Goal: Task Accomplishment & Management: Manage account settings

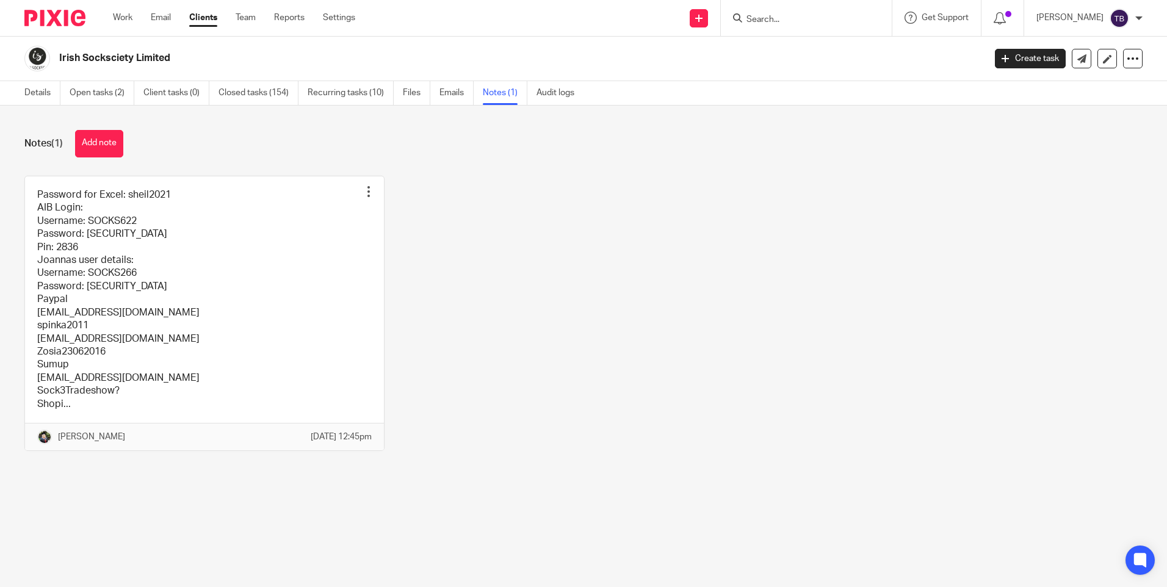
drag, startPoint x: 0, startPoint y: 0, endPoint x: 212, endPoint y: 16, distance: 213.0
click at [212, 16] on link "Clients" at bounding box center [203, 18] width 28 height 12
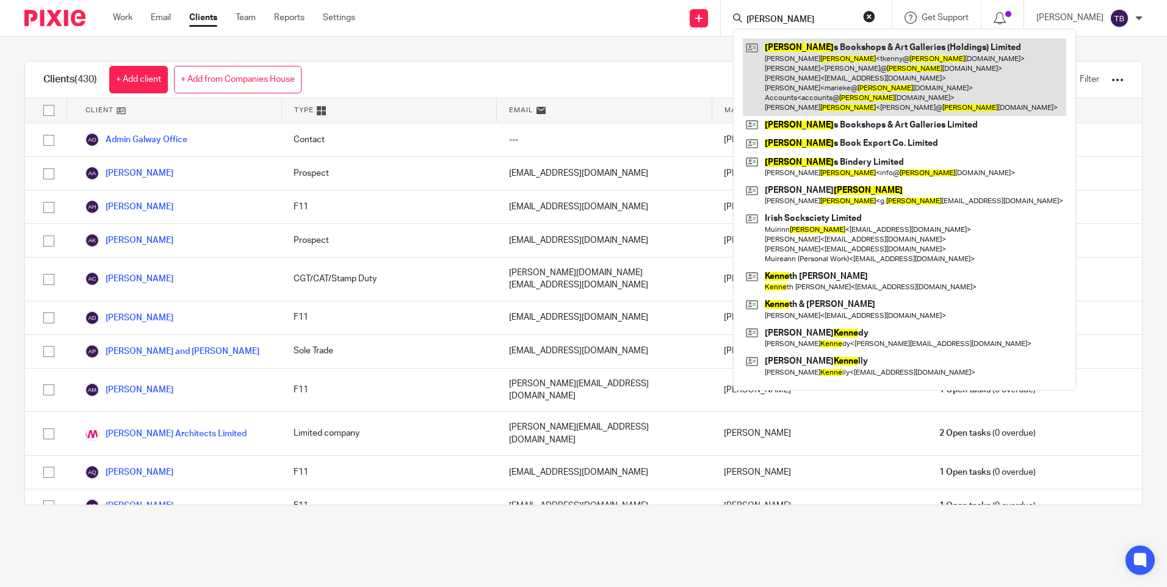
type input "kenny"
click at [813, 85] on link at bounding box center [904, 77] width 323 height 78
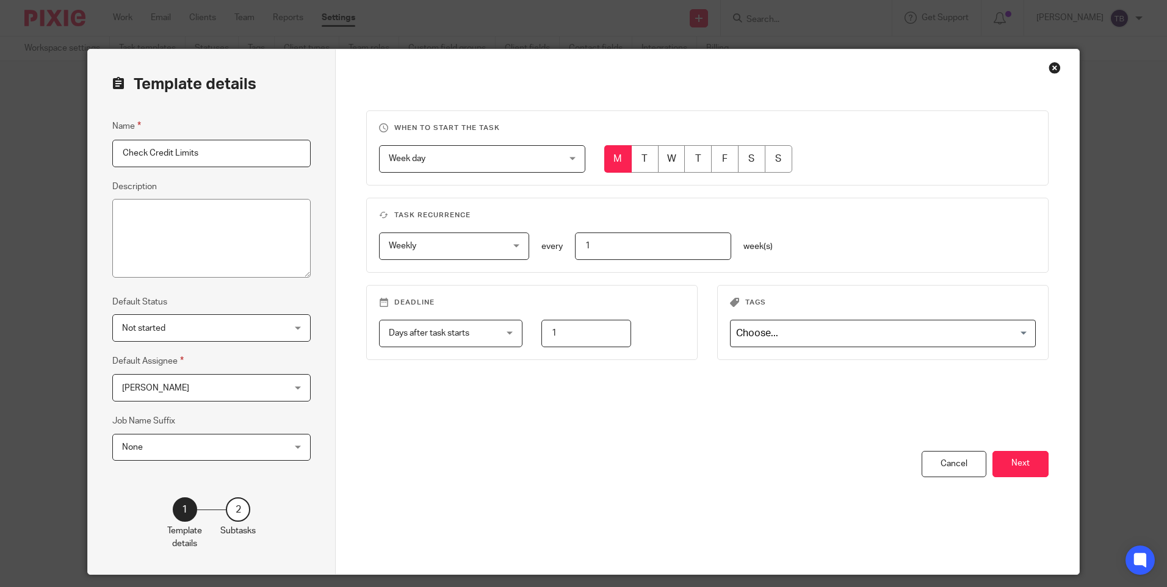
scroll to position [37, 0]
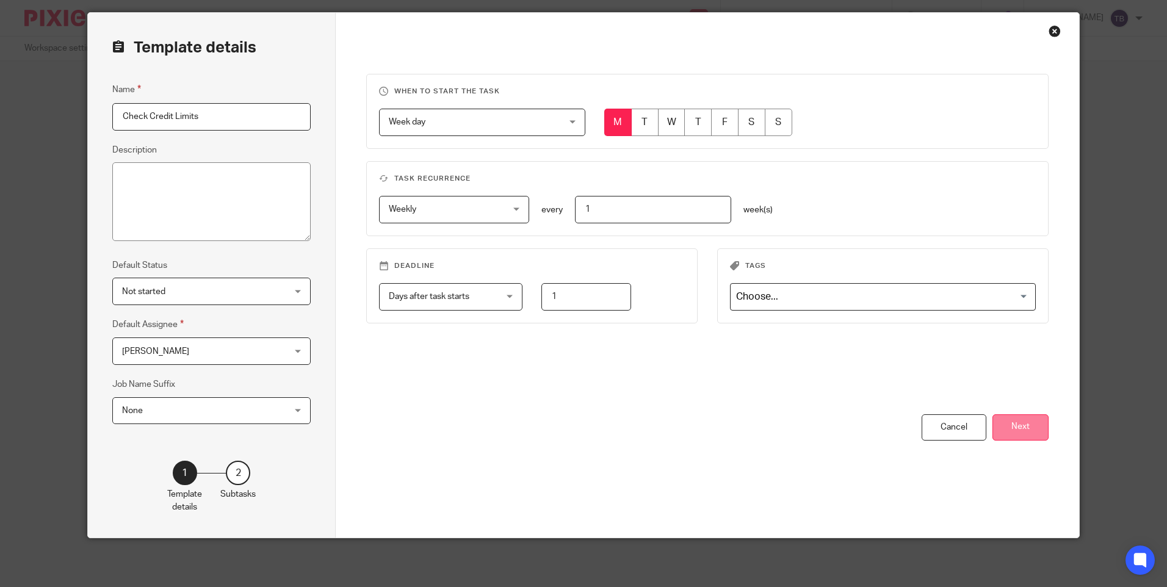
click at [998, 433] on button "Next" at bounding box center [1020, 427] width 56 height 26
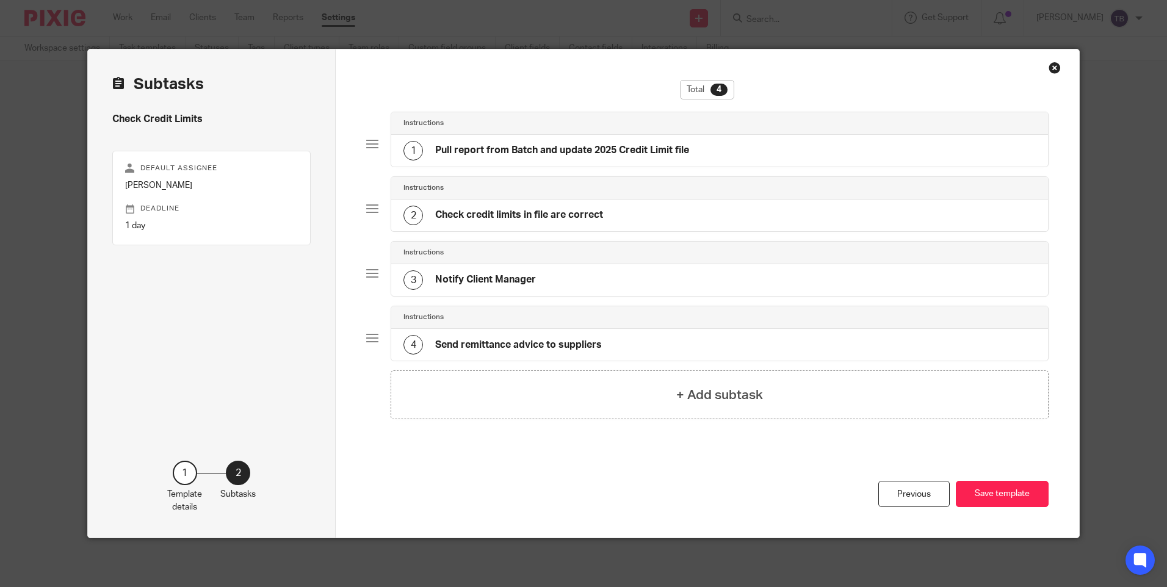
scroll to position [0, 0]
click at [535, 344] on h4 "Send remittance advice to suppliers" at bounding box center [518, 345] width 167 height 13
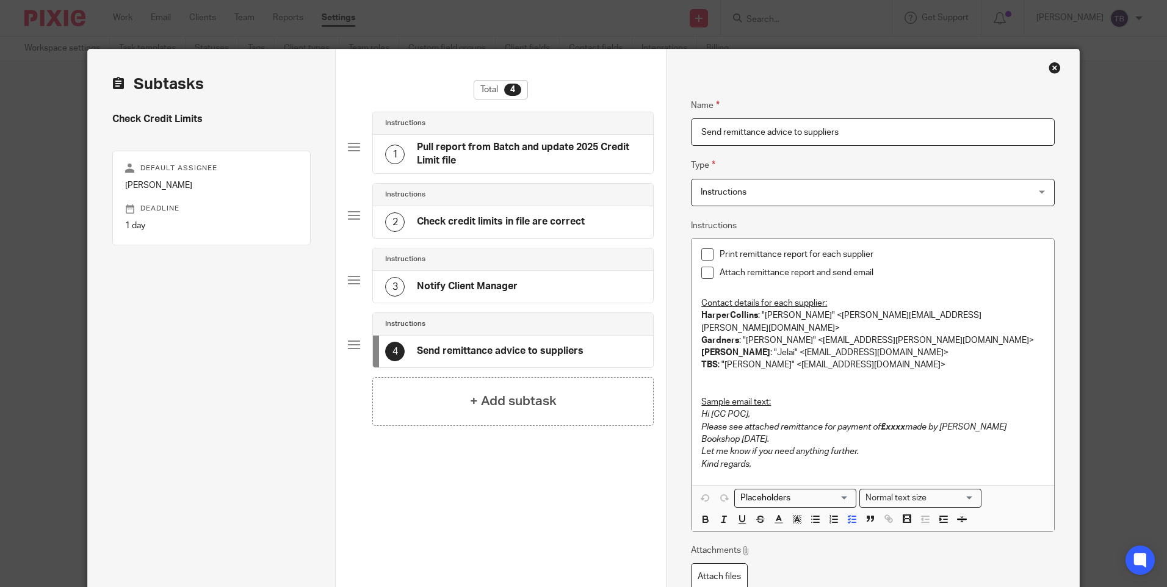
click at [896, 283] on div "Attach remittance report and send email" at bounding box center [881, 276] width 324 height 18
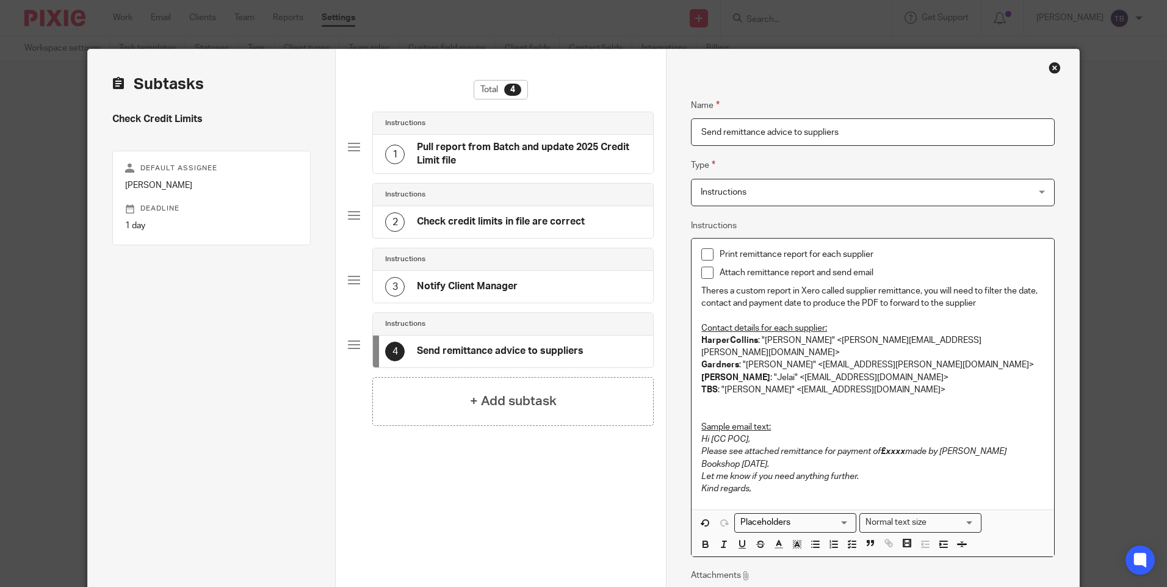
click at [928, 273] on p "Attach remittance report and send email" at bounding box center [881, 273] width 324 height 12
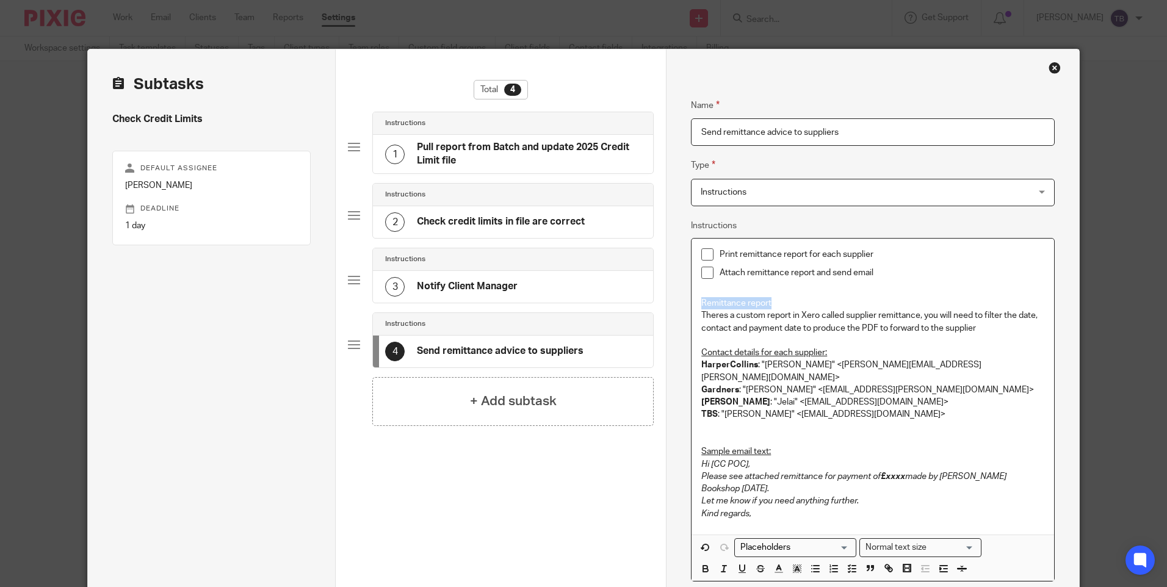
click at [701, 300] on p "Remittance report" at bounding box center [872, 303] width 342 height 12
click at [1003, 319] on p "Theres a custom report in Xero called supplier remittance, you will need to fil…" at bounding box center [872, 321] width 342 height 25
click at [1006, 333] on p "Theres a custom report in Xero called supplier remittance, you will need to fil…" at bounding box center [872, 321] width 342 height 25
drag, startPoint x: 694, startPoint y: 316, endPoint x: 737, endPoint y: 317, distance: 42.1
click at [737, 317] on div "Print remittance report for each supplier Attach remittance report and send ema…" at bounding box center [872, 387] width 362 height 296
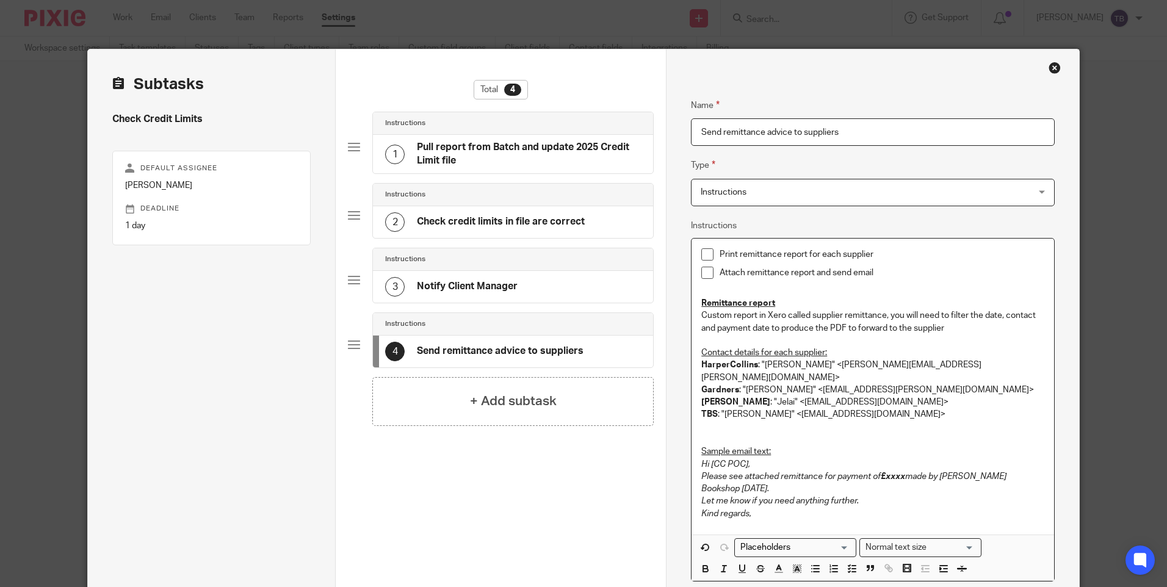
click at [701, 318] on p "Custom report in Xero called supplier remittance, you will need to filter the d…" at bounding box center [872, 321] width 342 height 25
drag, startPoint x: 782, startPoint y: 315, endPoint x: 807, endPoint y: 319, distance: 25.3
click at [807, 319] on p "Xero > Custom report in Xero called supplier remittance, you will need to filte…" at bounding box center [872, 321] width 342 height 25
click at [790, 313] on p "Xero > Custom report called supplier remittance, you will need to filter the da…" at bounding box center [872, 321] width 342 height 25
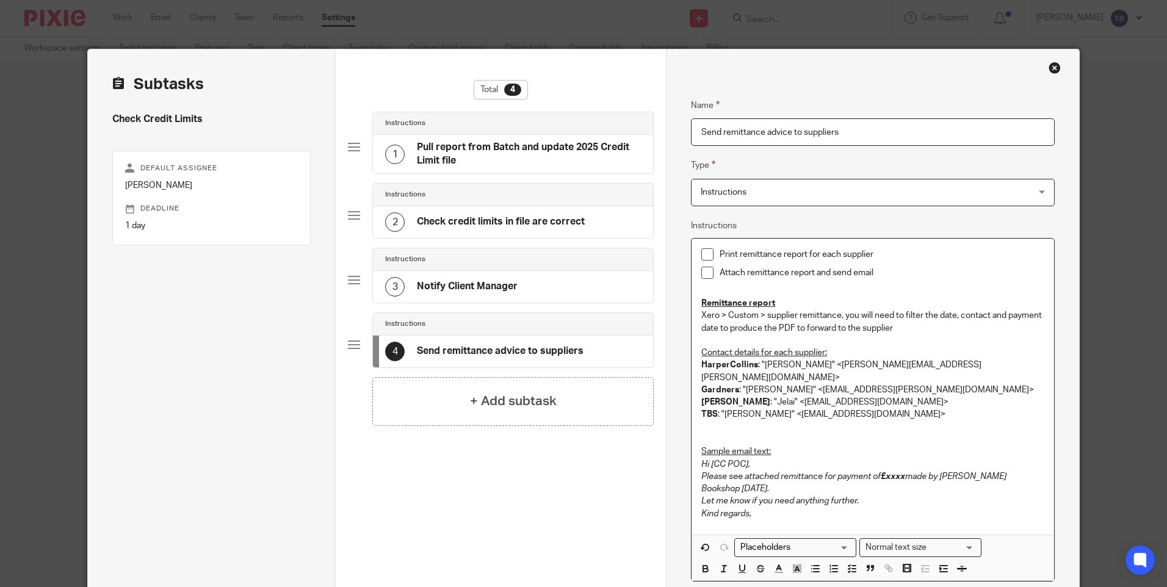
click at [739, 316] on p "Xero > Custom > supplier remittance, you will need to filter the date, contact …" at bounding box center [872, 321] width 342 height 25
click at [702, 314] on p "Xero > Custom > supplier remittance, you will need to filter the date, contact …" at bounding box center [872, 321] width 342 height 25
click at [776, 314] on p "Reports > Custom > supplier remittance, you will need to filter the date, conta…" at bounding box center [872, 321] width 342 height 25
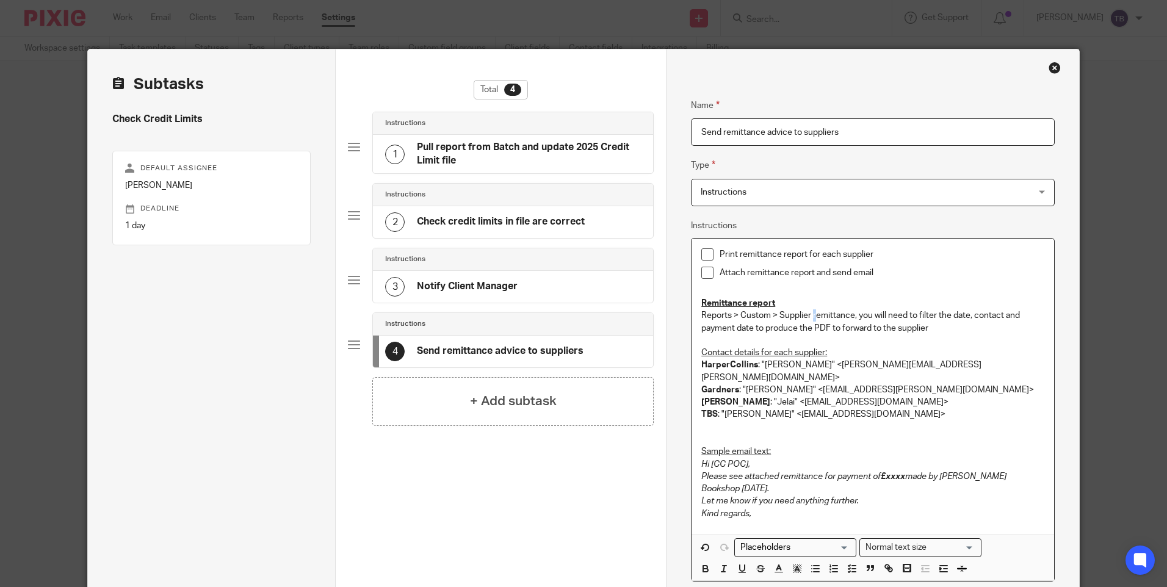
click at [809, 312] on p "Reports > Custom > Supplier remittance, you will need to filter the date, conta…" at bounding box center [872, 321] width 342 height 25
drag, startPoint x: 856, startPoint y: 314, endPoint x: 918, endPoint y: 315, distance: 62.2
click at [918, 315] on p "Reports > Custom > Supplier Remittance, you will need to filter the date, conta…" at bounding box center [872, 321] width 342 height 25
click at [903, 329] on p "Reports > Custom > Supplier Remittance - filter the date, contact and payment d…" at bounding box center [872, 321] width 342 height 25
drag, startPoint x: 774, startPoint y: 305, endPoint x: 782, endPoint y: 305, distance: 7.9
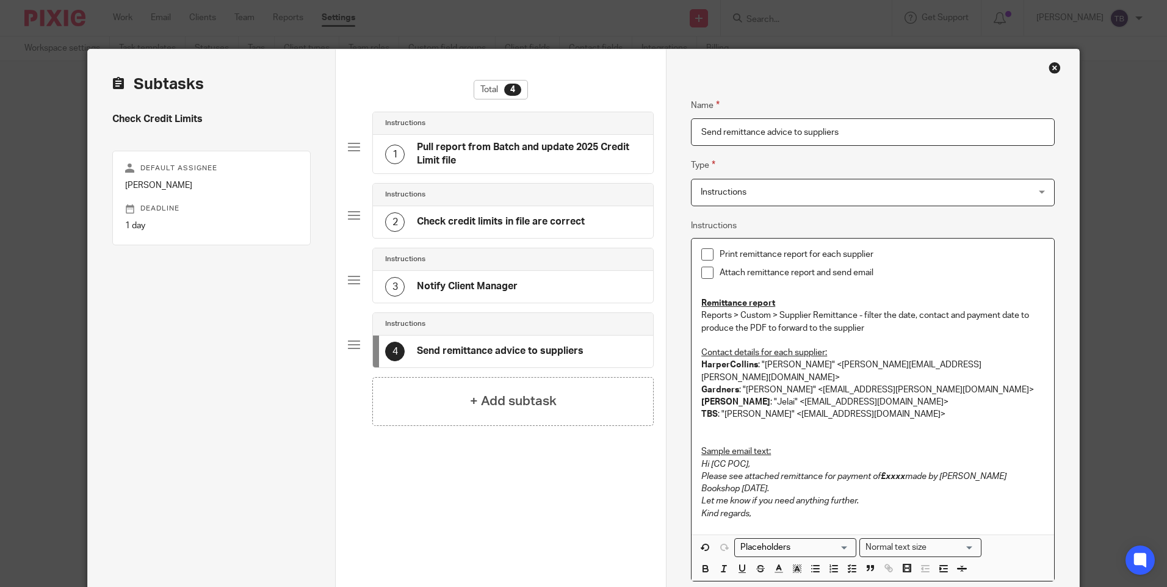
click at [779, 305] on p "Remittance report" at bounding box center [872, 303] width 342 height 12
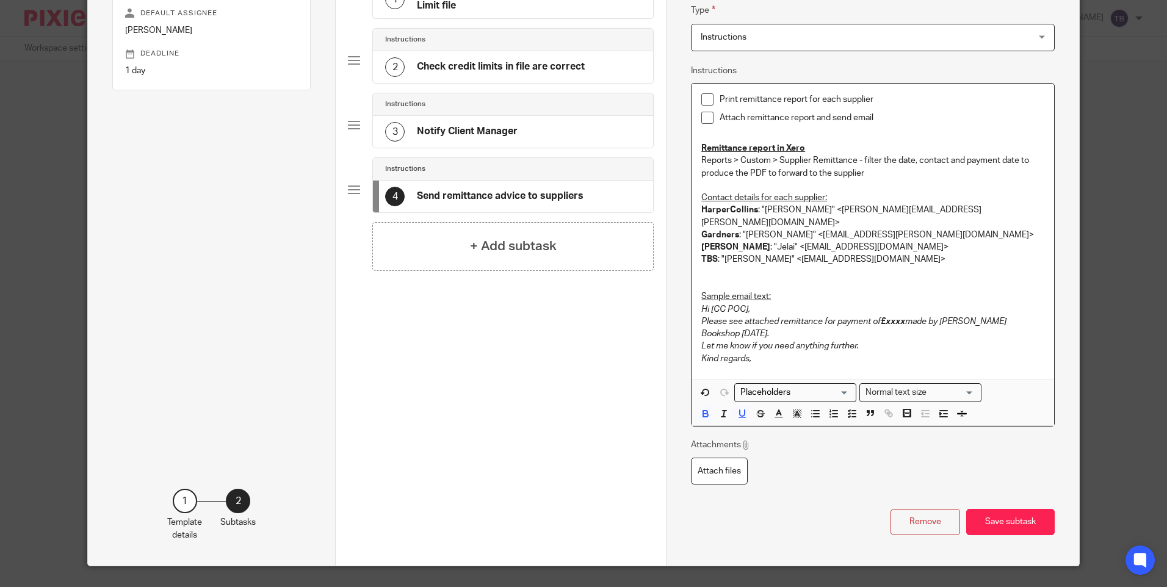
scroll to position [159, 0]
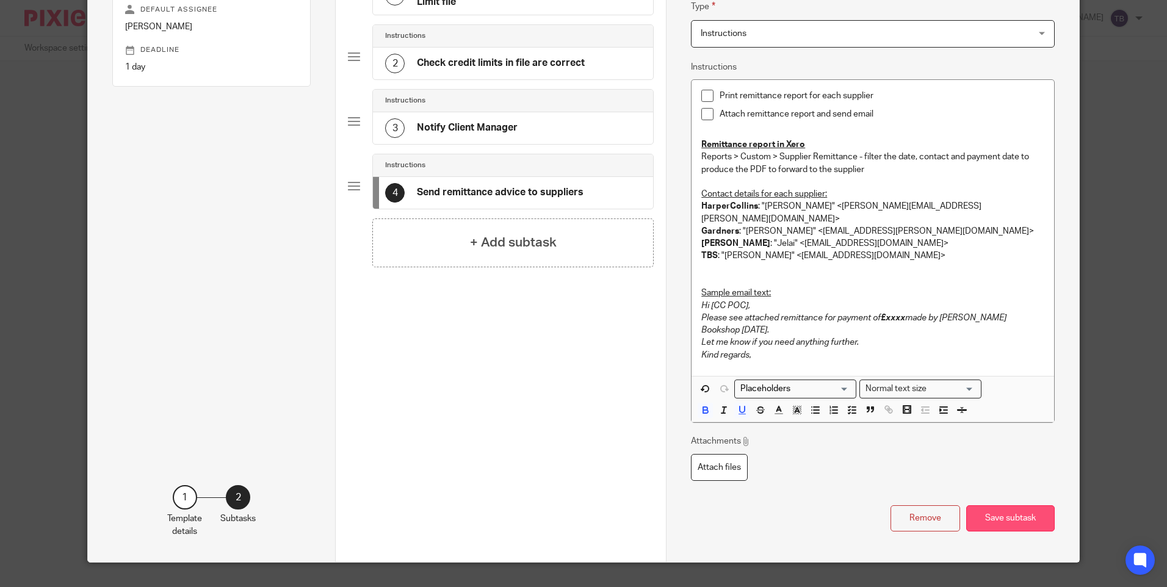
click at [1003, 505] on button "Save subtask" at bounding box center [1010, 518] width 88 height 26
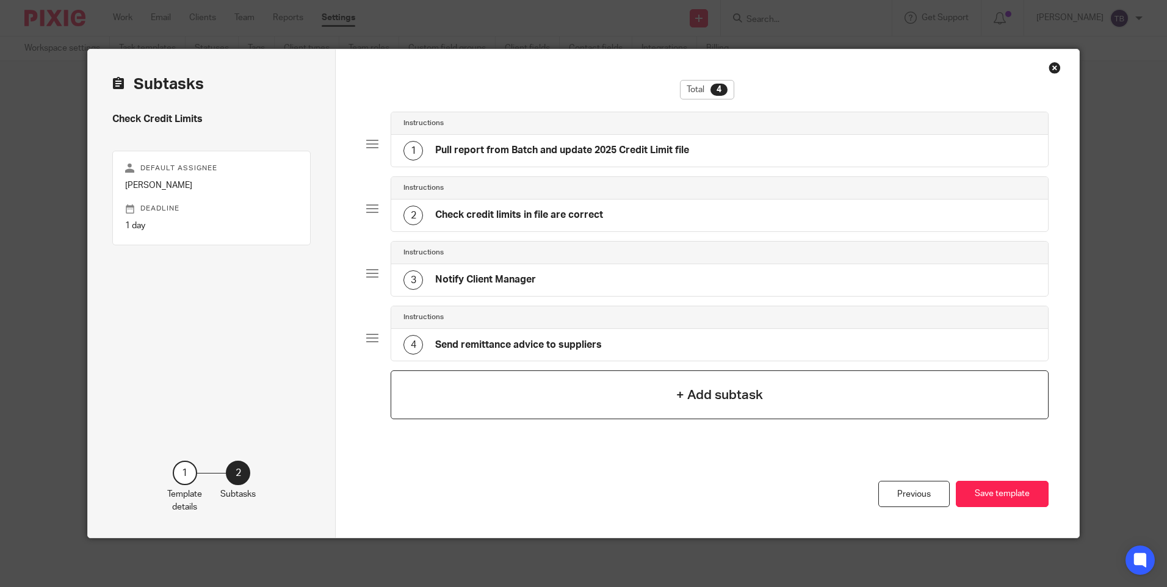
click at [674, 407] on div "+ Add subtask" at bounding box center [719, 394] width 657 height 49
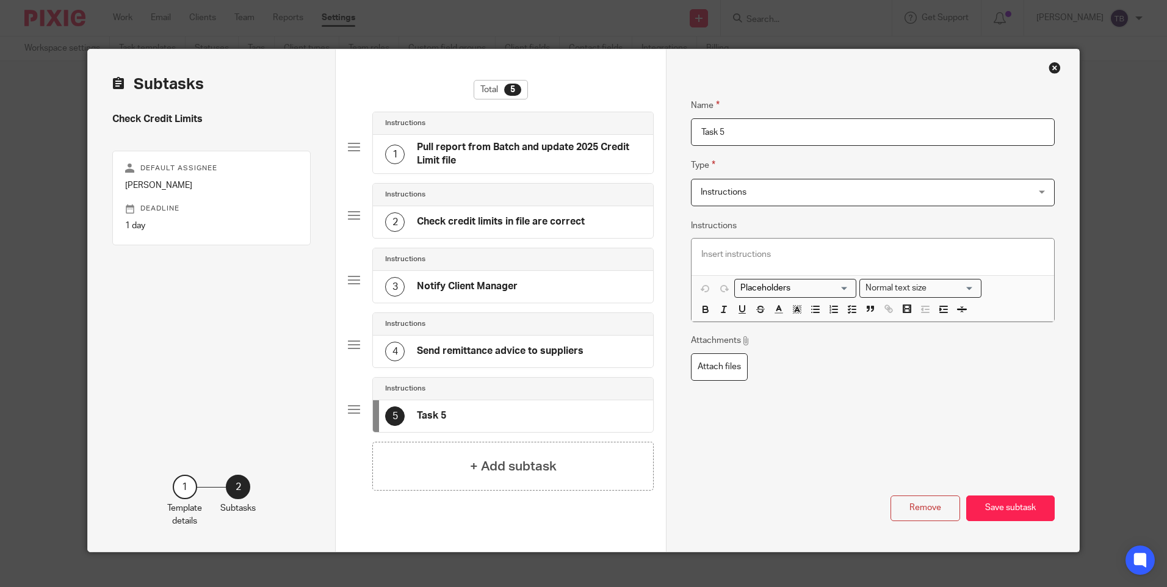
drag, startPoint x: 788, startPoint y: 135, endPoint x: 591, endPoint y: 133, distance: 197.1
click at [591, 133] on div "Subtasks Check Credit Limits Default assignee Úna Flynn Deadline 1 day 1 Templa…" at bounding box center [583, 300] width 990 height 502
click at [730, 130] on input "Mark as not Paying in Batch" at bounding box center [872, 131] width 363 height 27
type input "Mark as Not Paying in Batch"
click at [745, 244] on div at bounding box center [872, 257] width 362 height 37
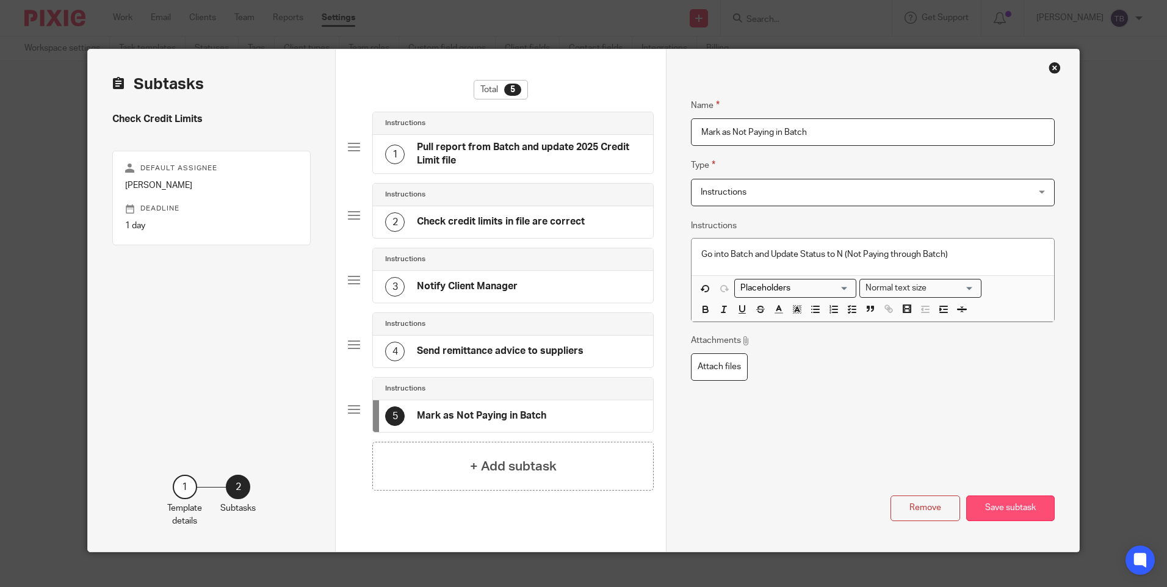
click at [993, 515] on button "Save subtask" at bounding box center [1010, 509] width 88 height 26
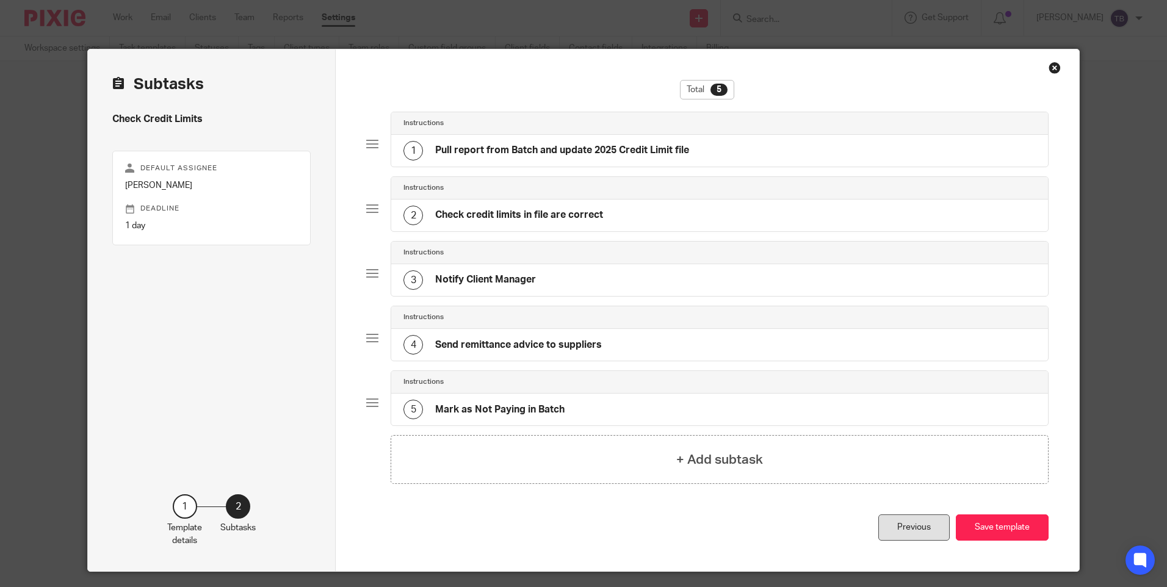
click at [909, 534] on div "Previous" at bounding box center [913, 527] width 71 height 26
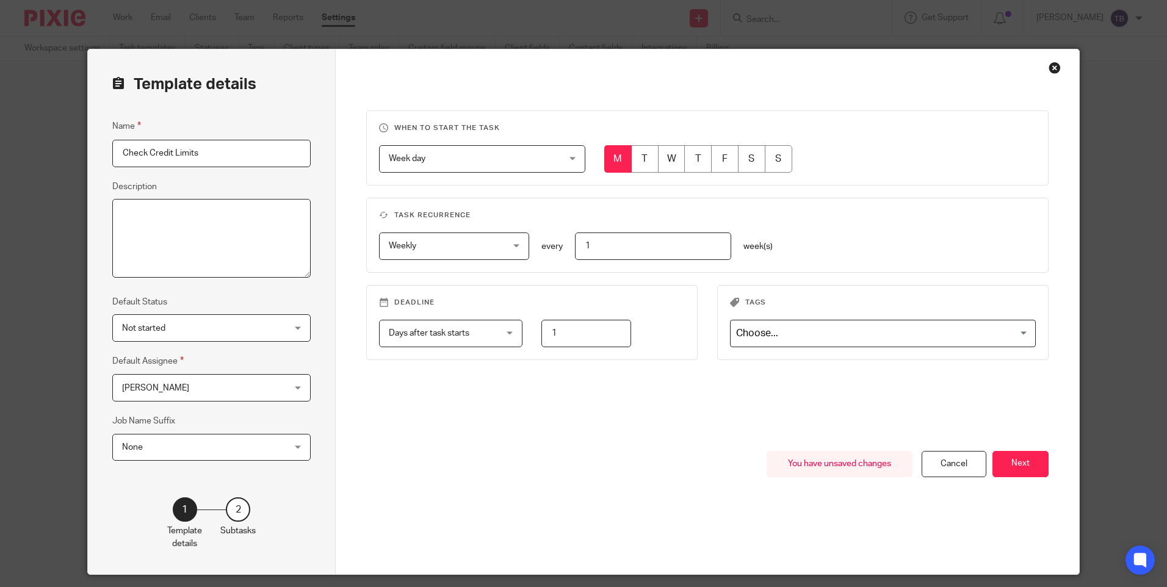
click at [164, 239] on textarea "Description" at bounding box center [211, 238] width 198 height 79
type textarea "For manual payments made mid month to suppliers to pay down outstanding balances"
drag, startPoint x: 228, startPoint y: 159, endPoint x: 74, endPoint y: 135, distance: 155.6
click at [74, 135] on div "Template details Name Check Credit Limits Description For manual payments made …" at bounding box center [583, 293] width 1167 height 587
drag, startPoint x: 237, startPoint y: 150, endPoint x: 206, endPoint y: 139, distance: 33.8
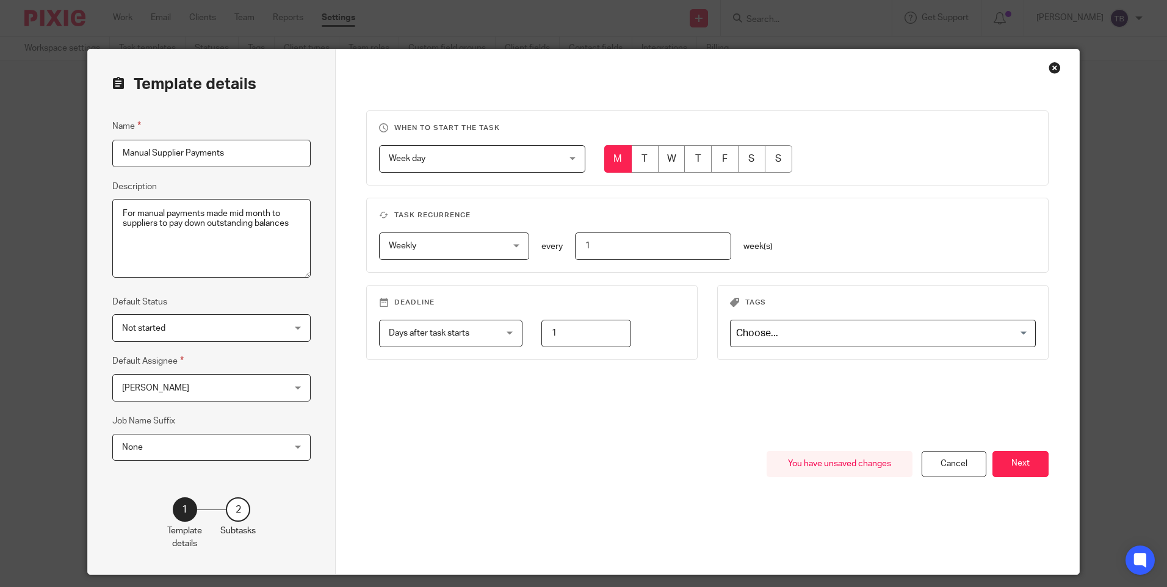
click at [93, 153] on div "Template details Name Manual Supplier Payments Description For manual payments …" at bounding box center [212, 311] width 248 height 525
click at [120, 154] on input "Manual Supplier Payments" at bounding box center [211, 153] width 198 height 27
drag, startPoint x: 163, startPoint y: 149, endPoint x: 311, endPoint y: 154, distance: 148.4
click at [311, 154] on div "Template details Name Mid-month Manual Supplier Payments Description For manual…" at bounding box center [212, 311] width 248 height 525
click at [165, 152] on input "Mid-month Manual Supplier Payments" at bounding box center [211, 153] width 198 height 27
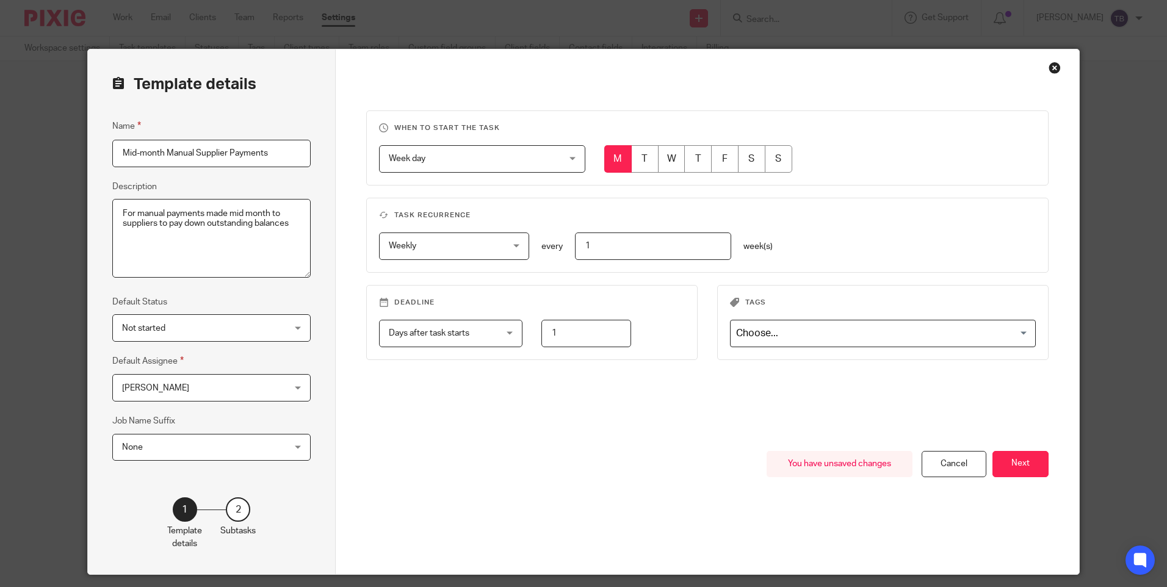
drag, startPoint x: 163, startPoint y: 152, endPoint x: 83, endPoint y: 149, distance: 80.0
click at [88, 149] on div "Template details Name Mid-month Manual Supplier Payments Description For manual…" at bounding box center [212, 311] width 248 height 525
click at [236, 152] on input "Manual Supplier Payments" at bounding box center [211, 153] width 198 height 27
type input "Manual Supplier Payments"
click at [1002, 468] on button "Next" at bounding box center [1020, 464] width 56 height 26
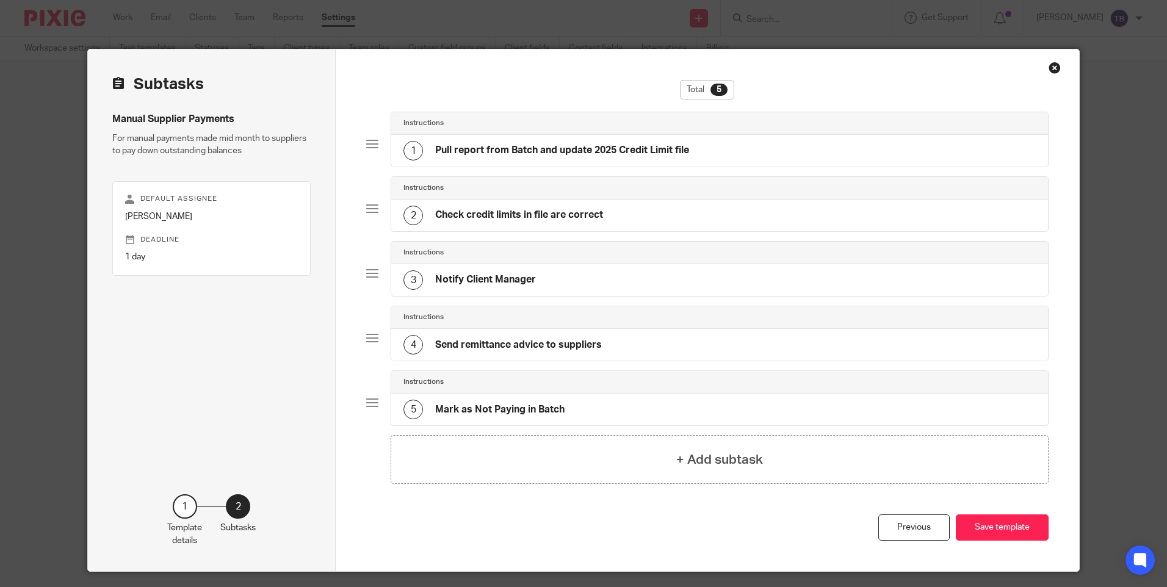
click at [527, 214] on h4 "Check credit limits in file are correct" at bounding box center [519, 215] width 168 height 13
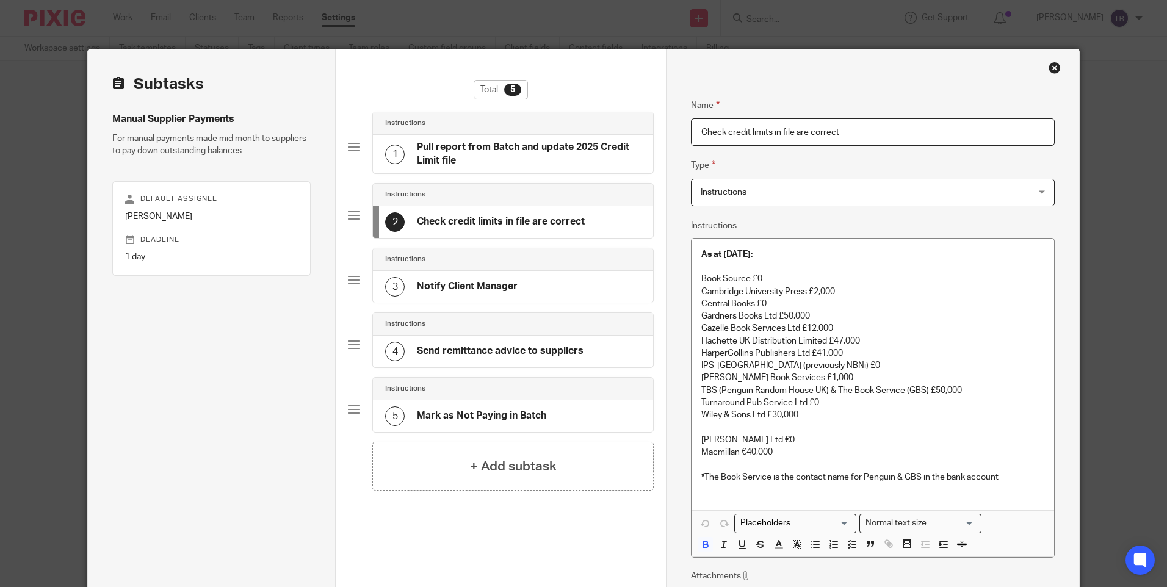
click at [885, 135] on input "Check credit limits in file are correct" at bounding box center [872, 131] width 363 height 27
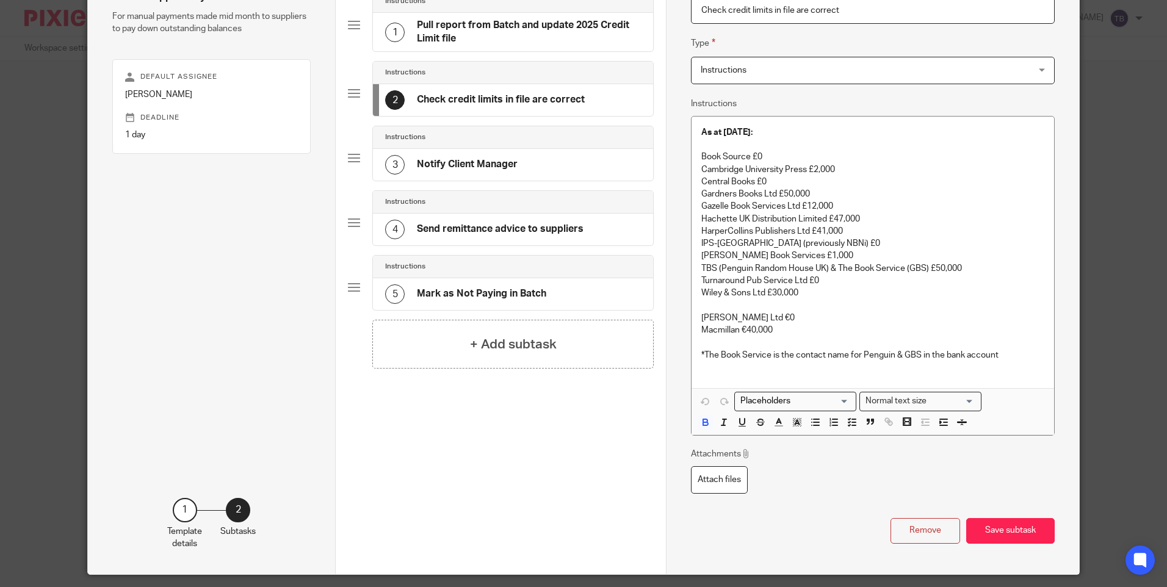
scroll to position [61, 0]
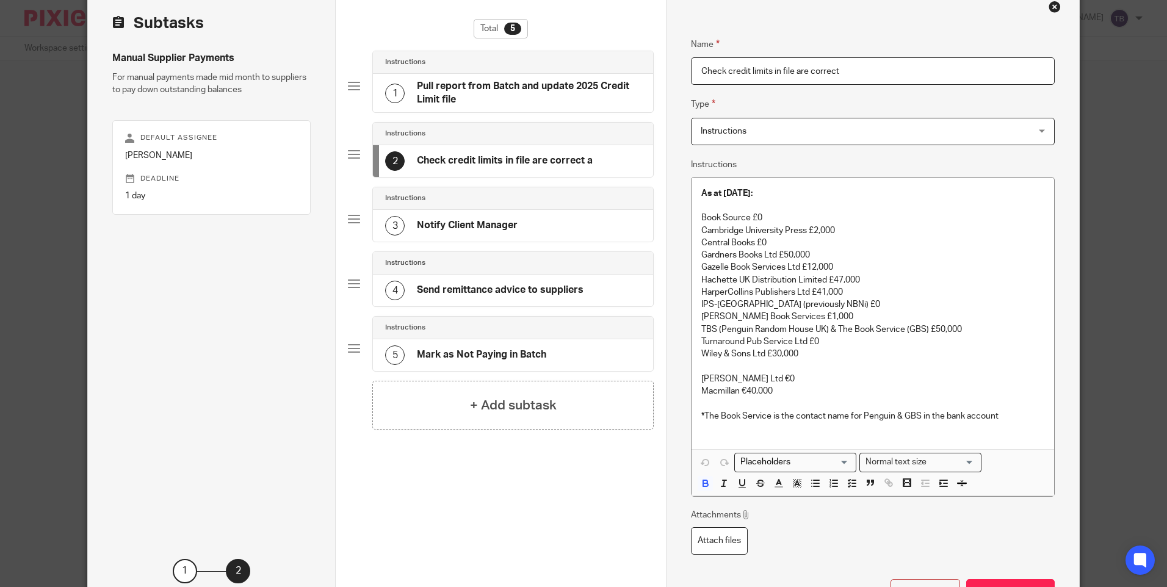
type input "Check credit limits in file are correct"
click at [723, 72] on input "Check credit limits in file are correct" at bounding box center [872, 70] width 363 height 27
drag, startPoint x: 837, startPoint y: 74, endPoint x: 723, endPoint y: 71, distance: 114.8
click at [723, 71] on input "Check credit limits in file are correct" at bounding box center [872, 70] width 363 height 27
click at [701, 191] on strong "As at 14/08/2025:" at bounding box center [726, 193] width 51 height 9
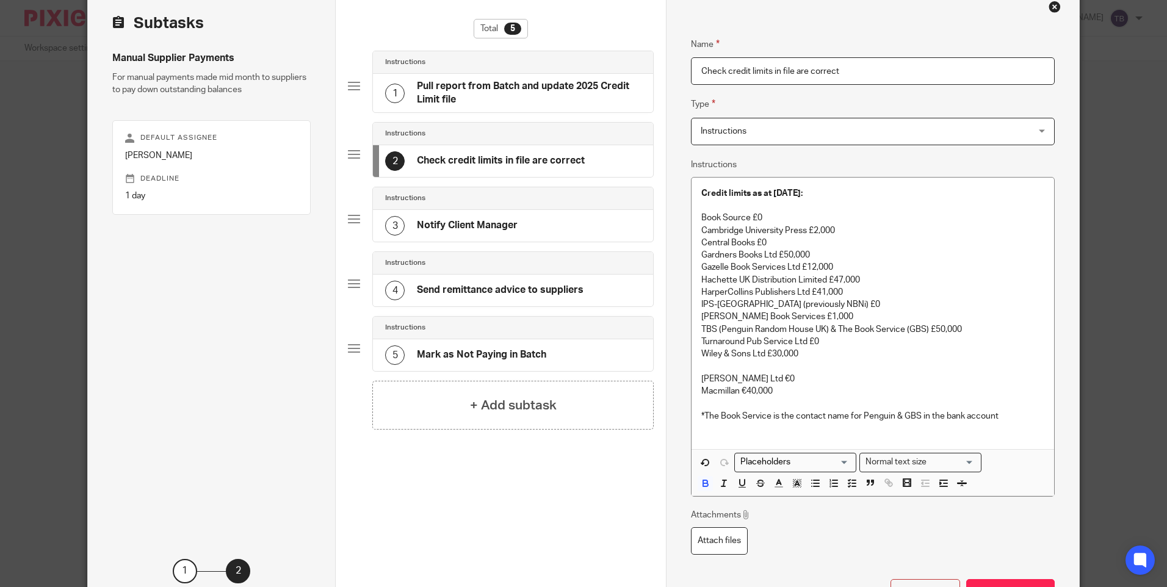
click at [847, 71] on input "Check credit limits in file are correct" at bounding box center [872, 70] width 363 height 27
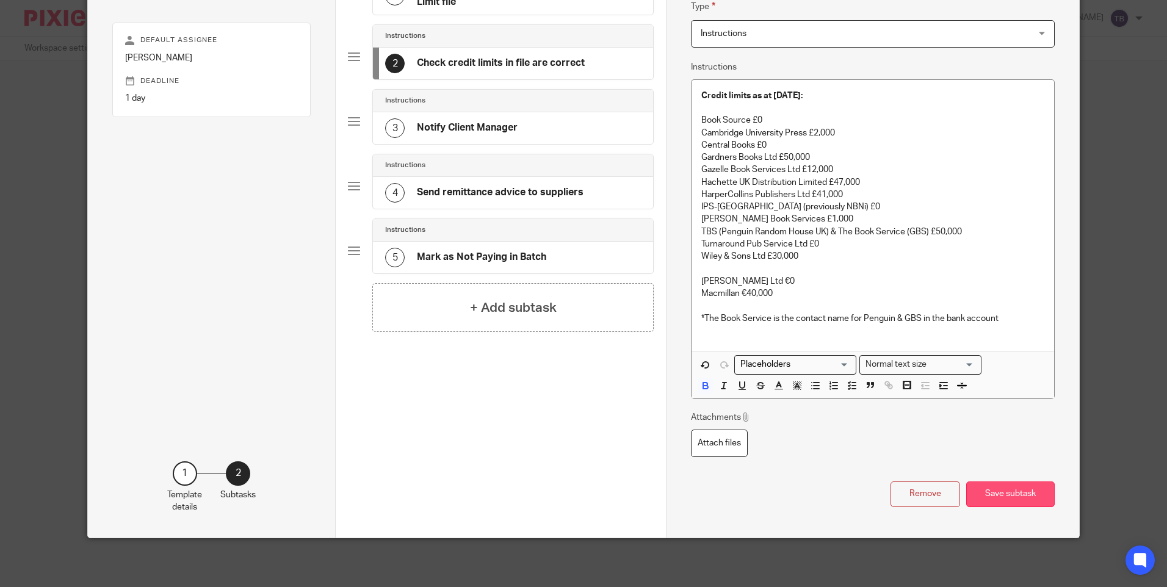
click at [996, 494] on button "Save subtask" at bounding box center [1010, 494] width 88 height 26
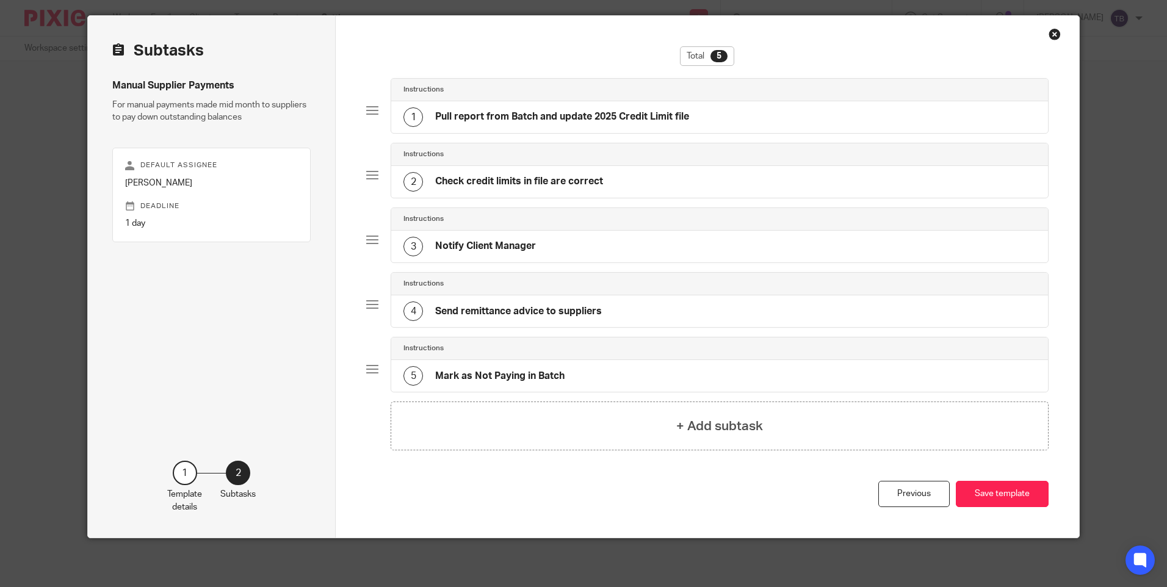
click at [555, 245] on div "3 Notify Client Manager" at bounding box center [719, 247] width 656 height 32
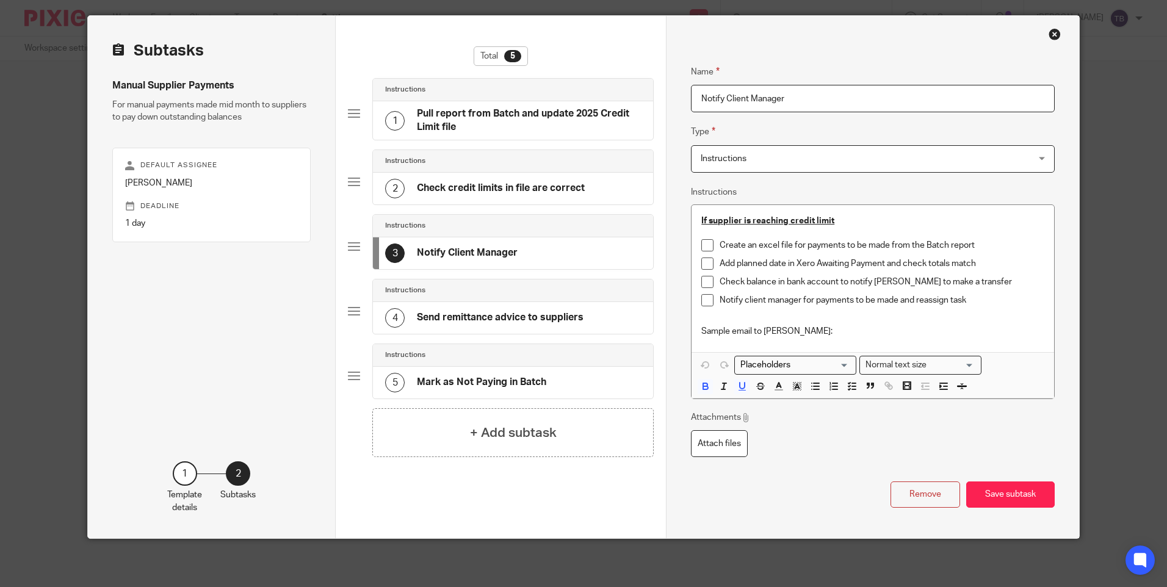
click at [510, 194] on h4 "Check credit limits in file are correct" at bounding box center [501, 188] width 168 height 13
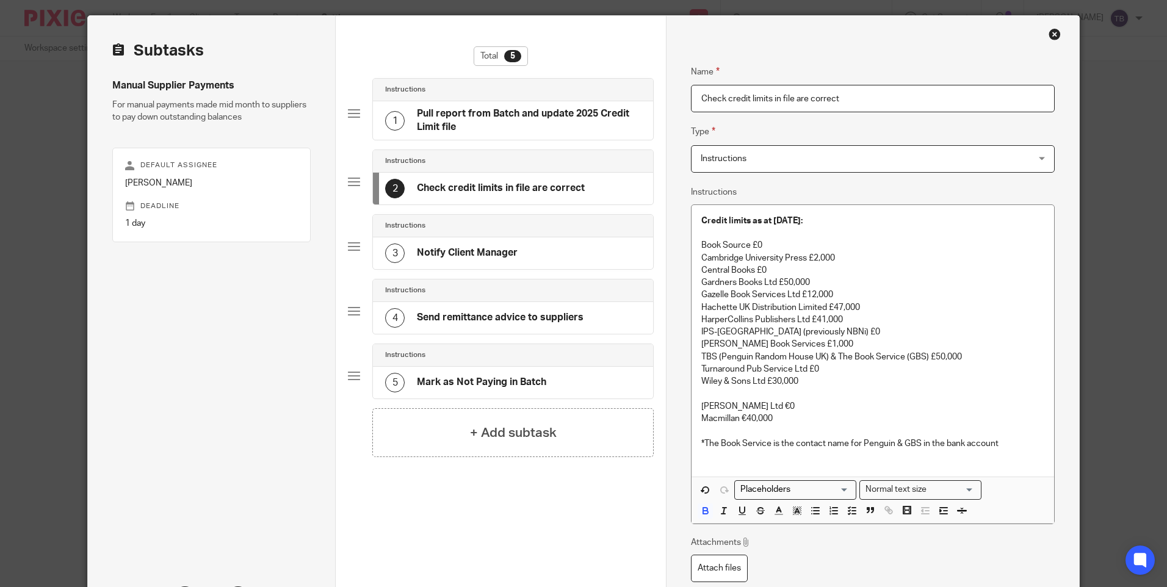
click at [723, 98] on input "Check credit limits in file are correct" at bounding box center [872, 98] width 363 height 27
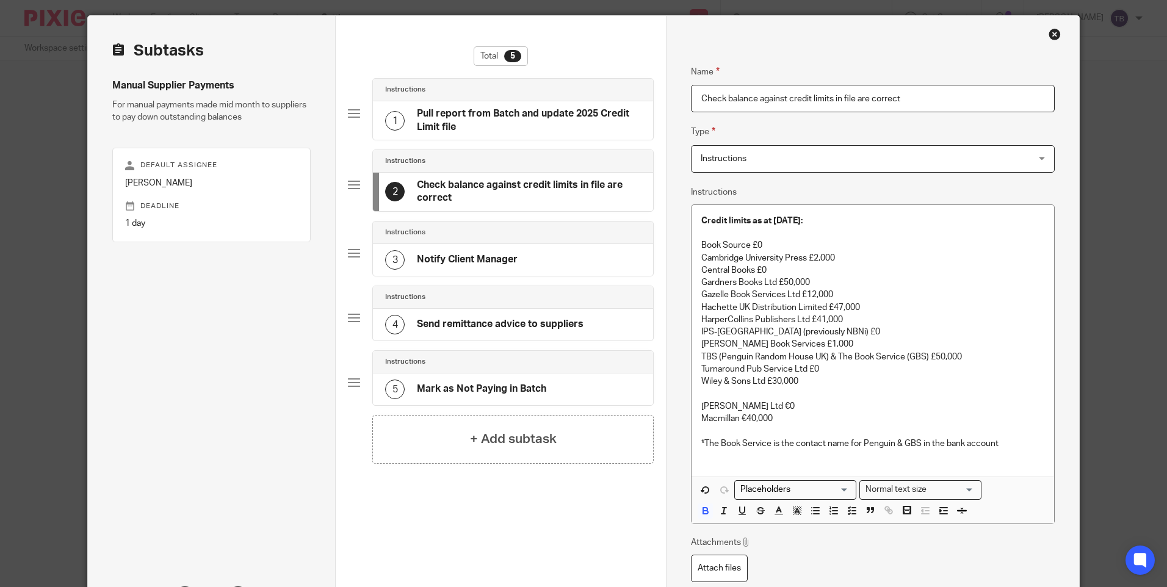
drag, startPoint x: 832, startPoint y: 99, endPoint x: 926, endPoint y: 106, distance: 94.3
click at [926, 106] on input "Check balance against credit limits in file are correct" at bounding box center [872, 98] width 363 height 27
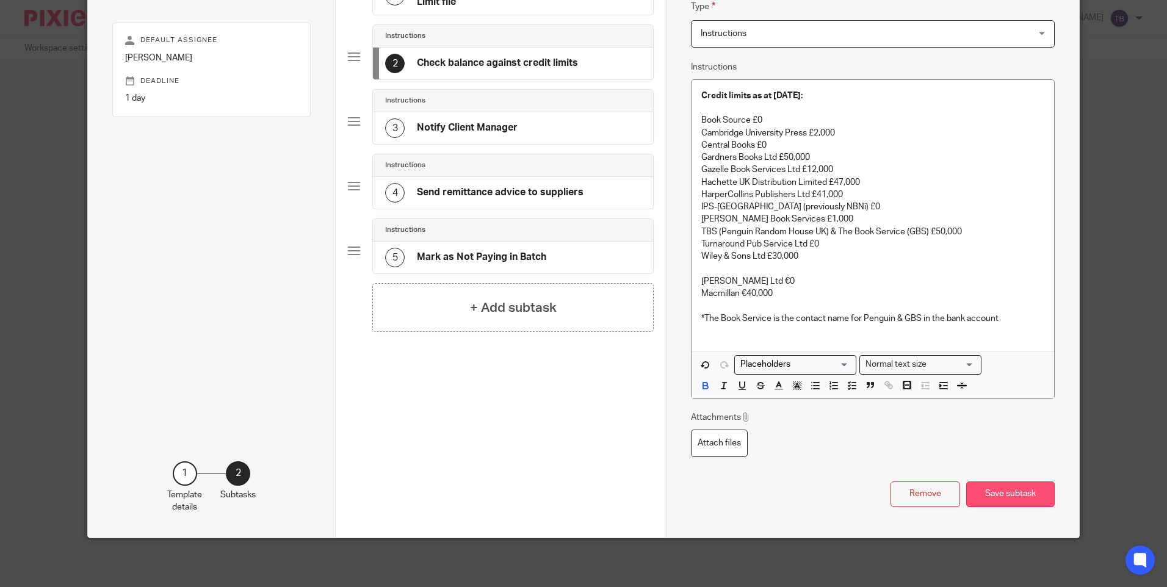
type input "Check balance against credit limits"
click at [995, 489] on button "Save subtask" at bounding box center [1010, 494] width 88 height 26
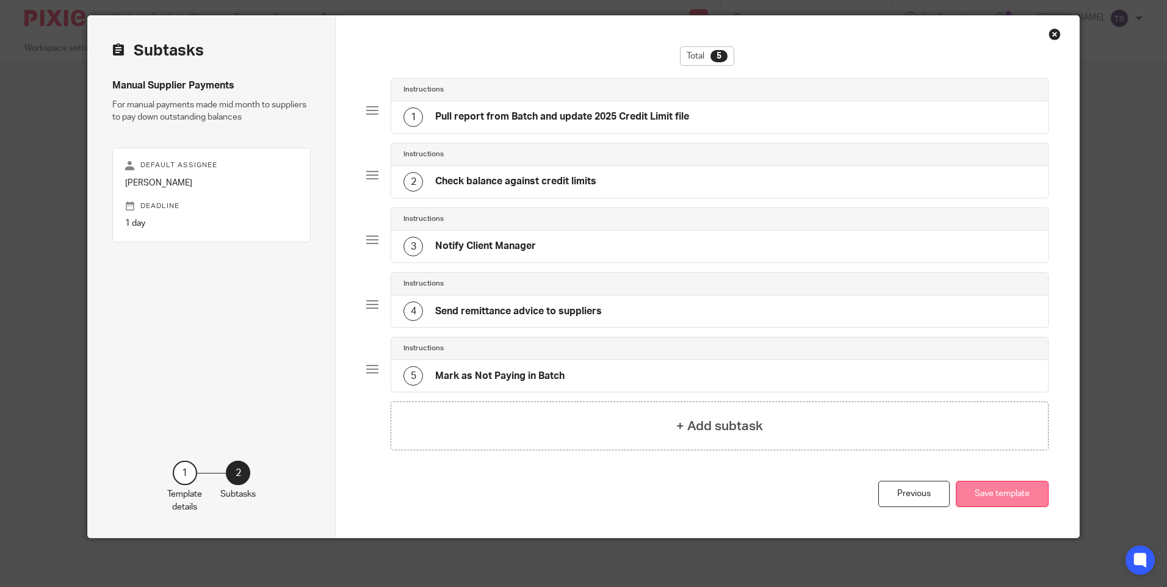
click at [992, 492] on button "Save template" at bounding box center [1002, 494] width 93 height 26
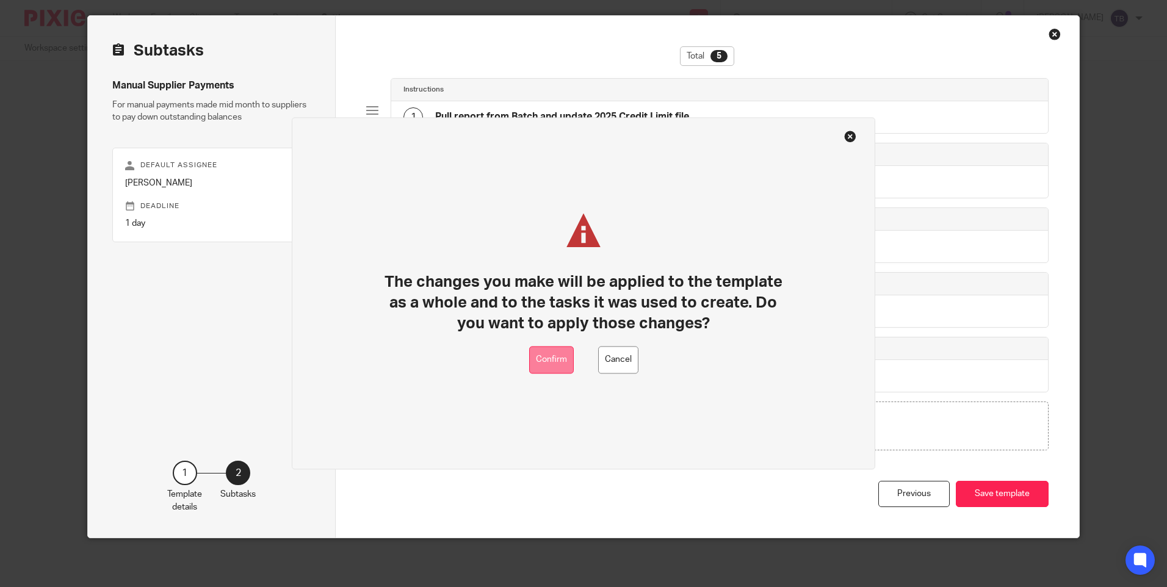
click at [544, 348] on button "Confirm" at bounding box center [551, 360] width 45 height 27
